Goal: Check status: Check status

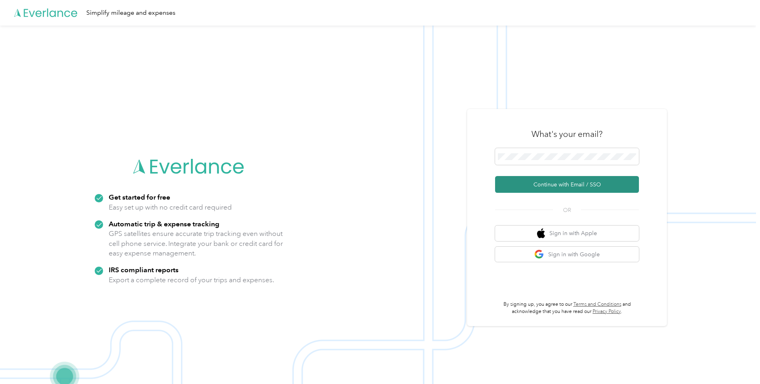
click at [545, 183] on button "Continue with Email / SSO" at bounding box center [567, 184] width 144 height 17
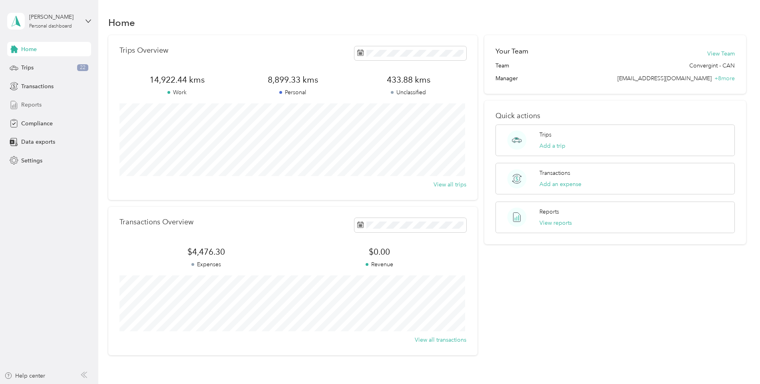
click at [32, 103] on span "Reports" at bounding box center [31, 105] width 20 height 8
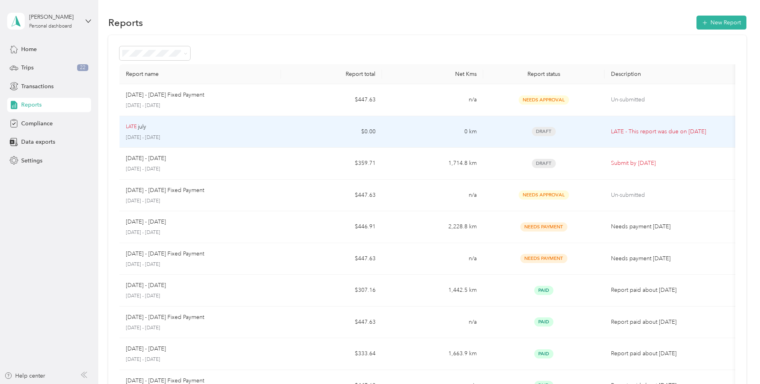
drag, startPoint x: 470, startPoint y: 131, endPoint x: 461, endPoint y: 24, distance: 106.7
click at [461, 24] on div "Reports New Report" at bounding box center [427, 22] width 638 height 17
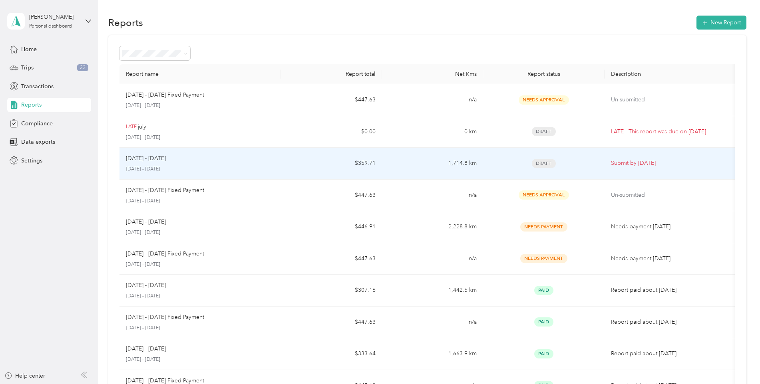
click at [633, 161] on p "Submit by [DATE]" at bounding box center [672, 163] width 122 height 9
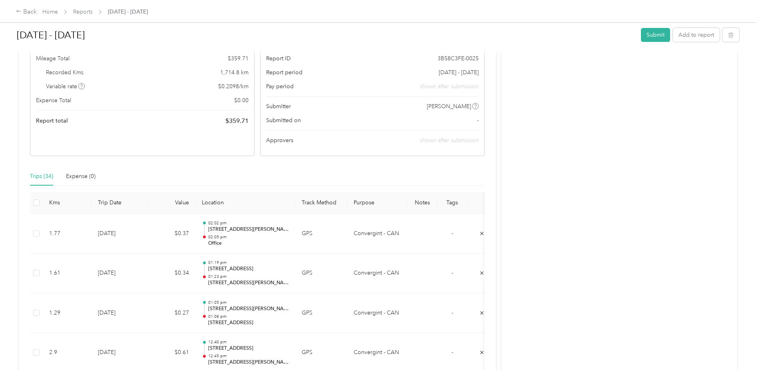
scroll to position [160, 0]
